Goal: Task Accomplishment & Management: Manage account settings

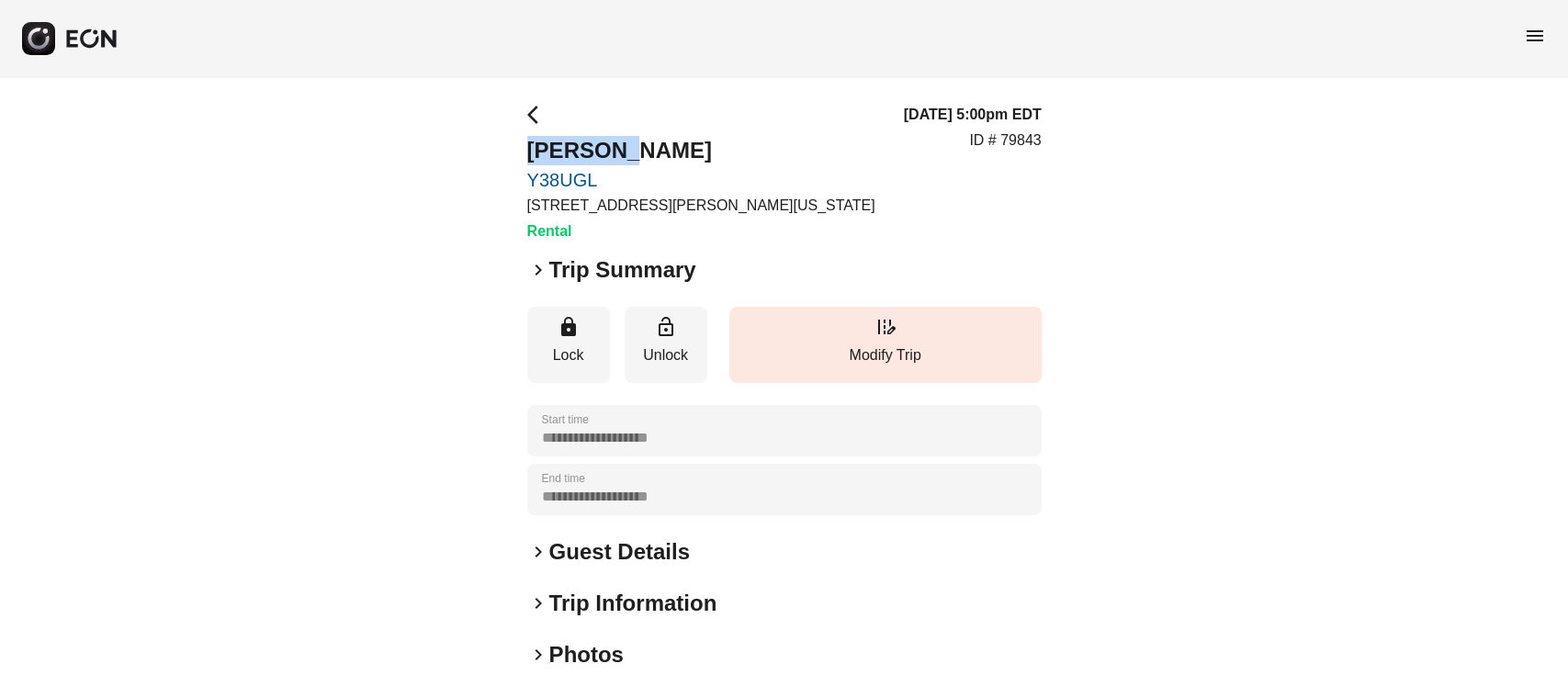
drag, startPoint x: 478, startPoint y: 148, endPoint x: 672, endPoint y: 141, distance: 194.1
click at [672, 141] on div "**********" at bounding box center [784, 496] width 1568 height 840
copy h2 "[PERSON_NAME]"
